Goal: Find specific page/section: Find specific page/section

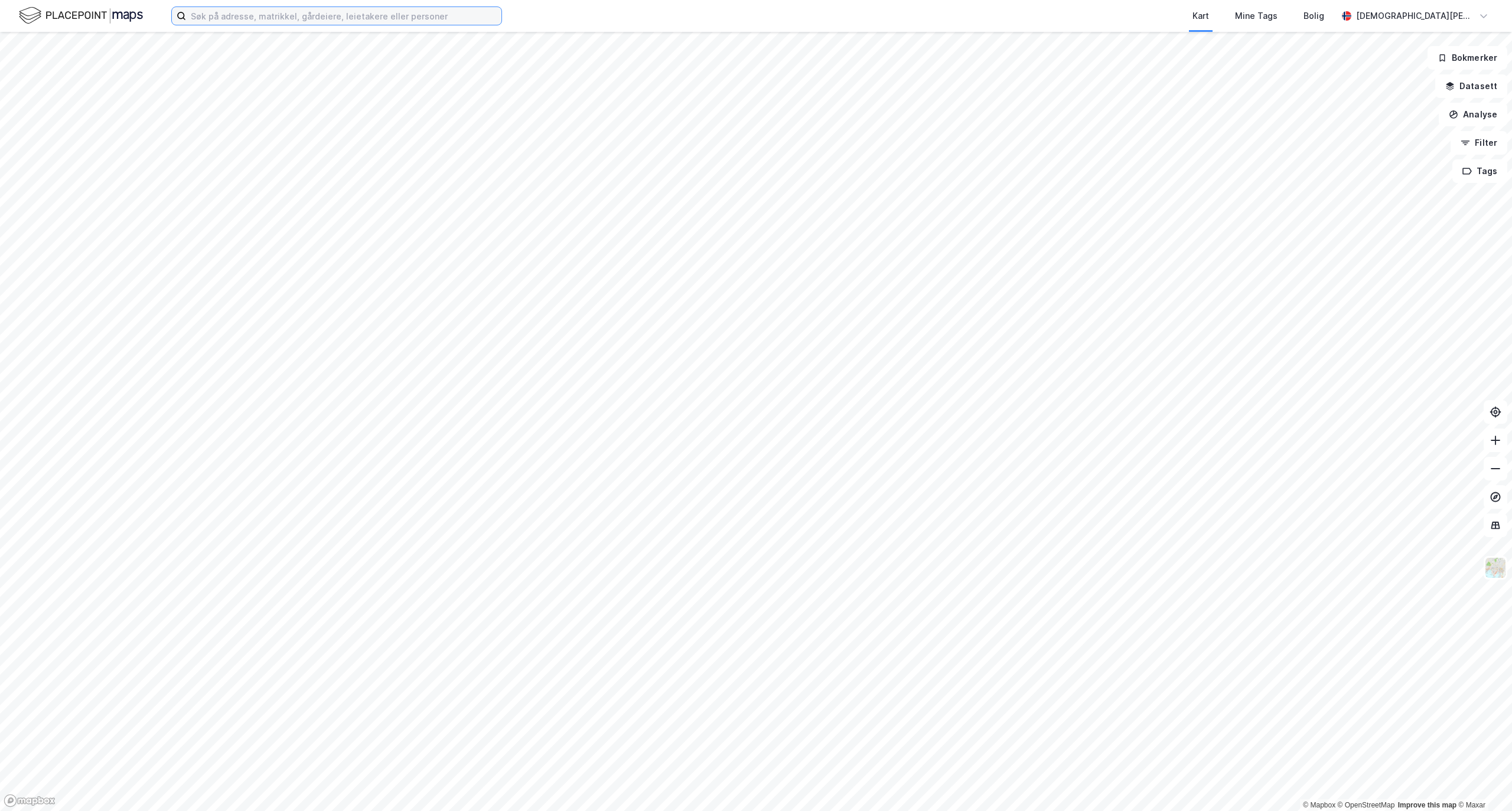
click at [425, 16] on input at bounding box center [343, 16] width 315 height 18
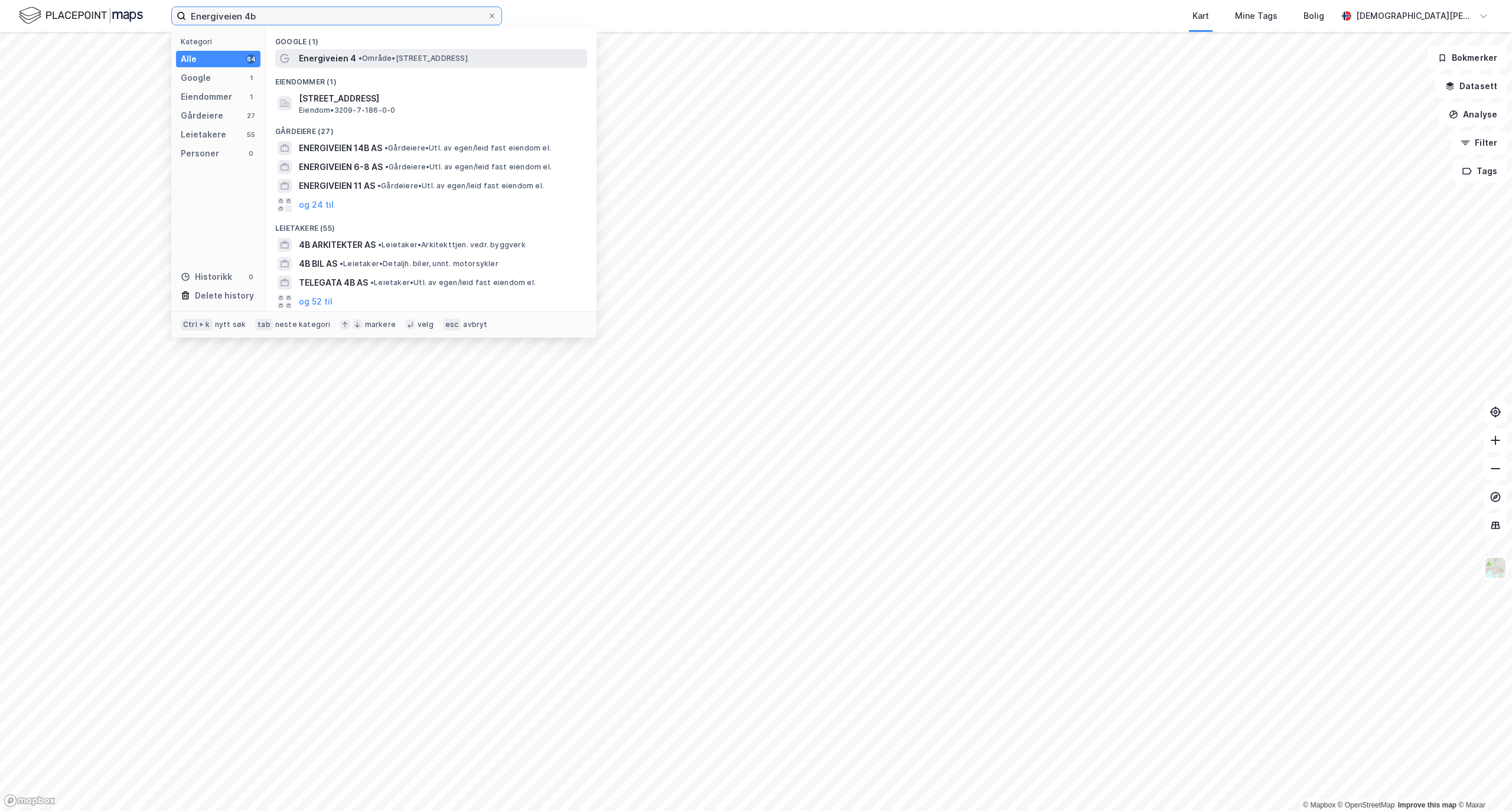
type input "Energiveien 4b"
click at [404, 52] on div "Energiveien 4 • Område • [STREET_ADDRESS]" at bounding box center [441, 59] width 286 height 14
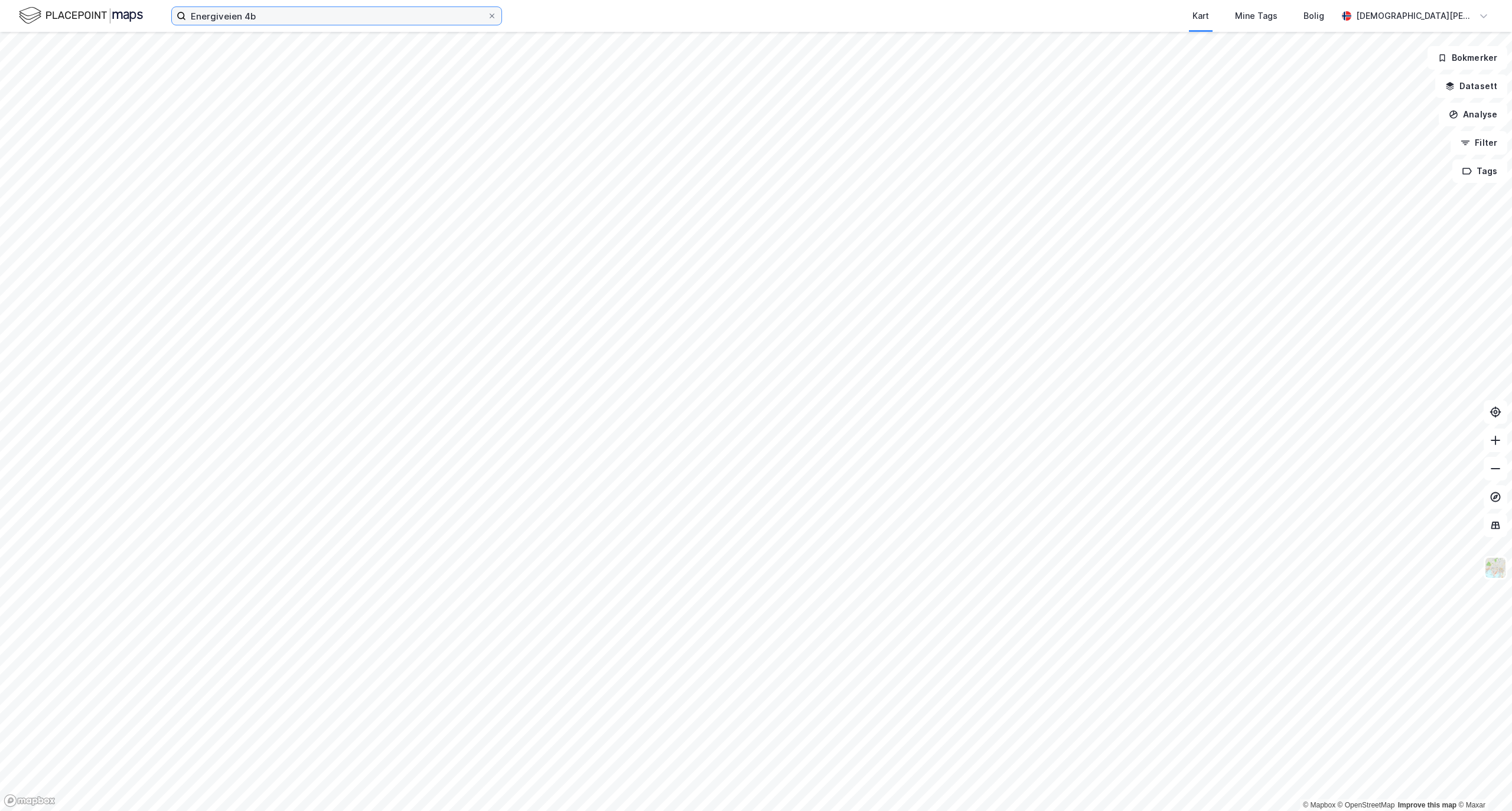
click at [324, 18] on input "Energiveien 4b" at bounding box center [337, 16] width 301 height 18
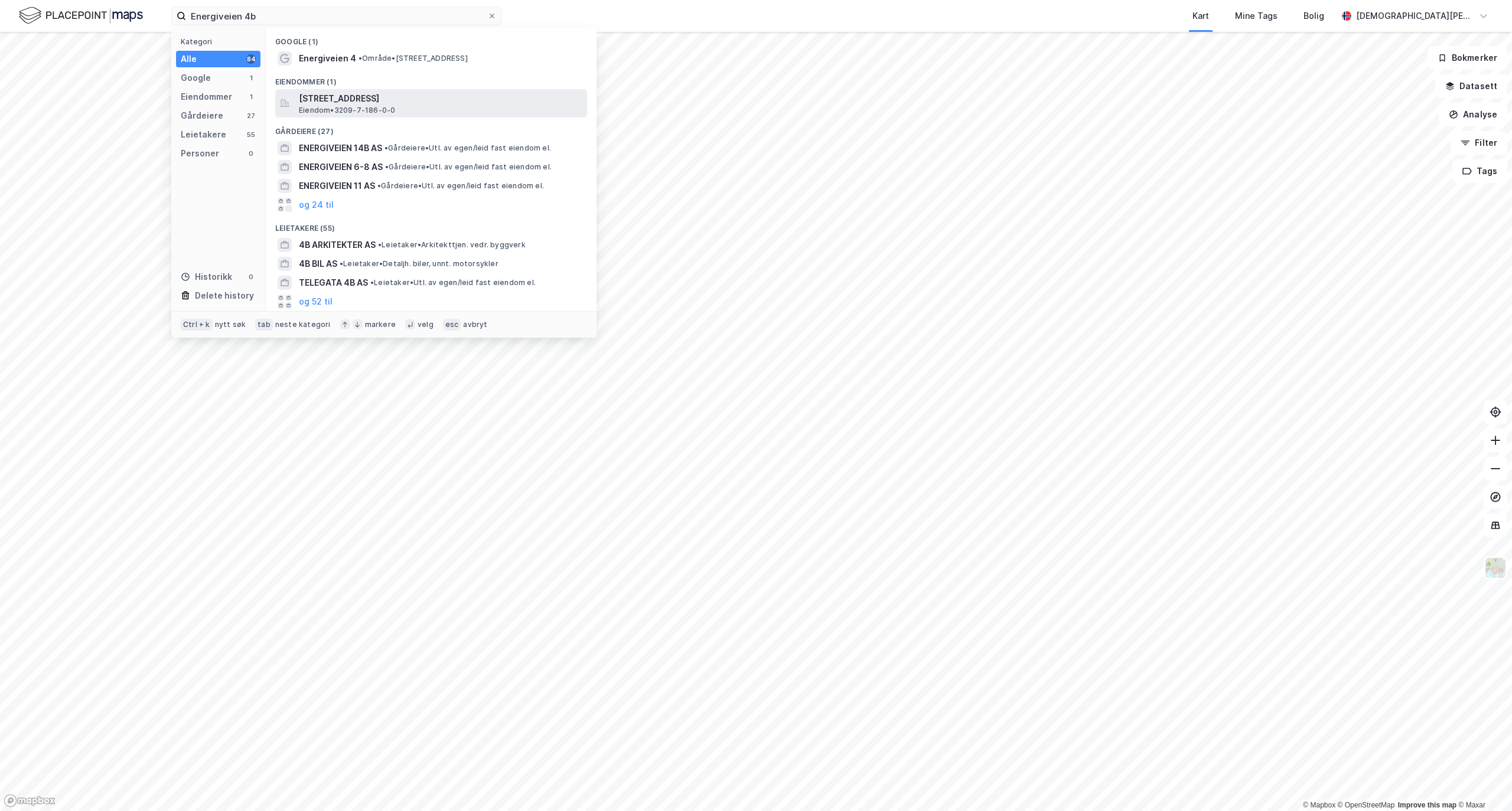
click at [362, 95] on span "[STREET_ADDRESS]" at bounding box center [440, 98] width 284 height 14
